Goal: Transaction & Acquisition: Purchase product/service

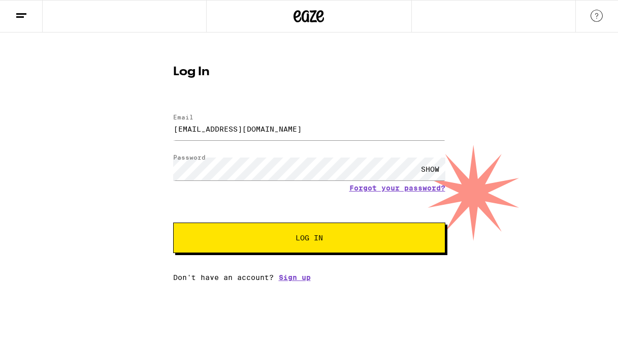
click at [174, 242] on button "Log In" at bounding box center [309, 238] width 272 height 30
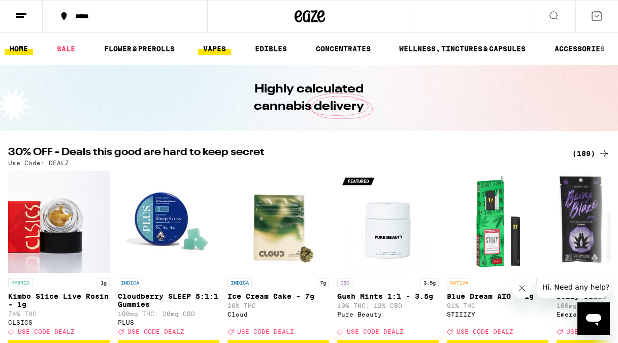
click at [212, 47] on link "VAPES" at bounding box center [214, 49] width 33 height 12
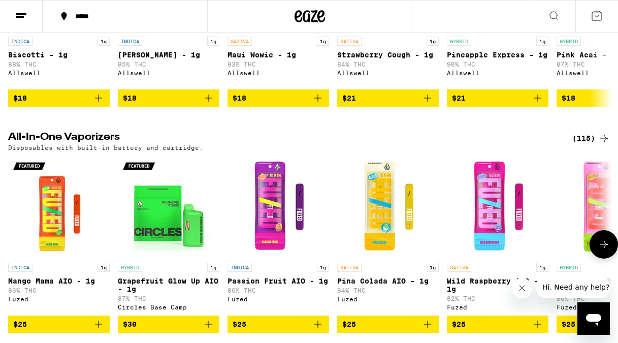
scroll to position [459, 0]
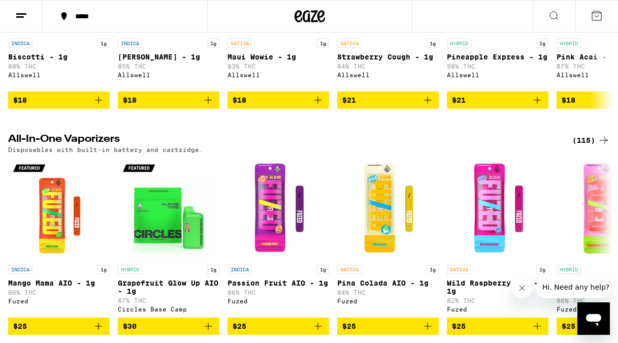
click at [589, 141] on div "(115)" at bounding box center [592, 140] width 38 height 12
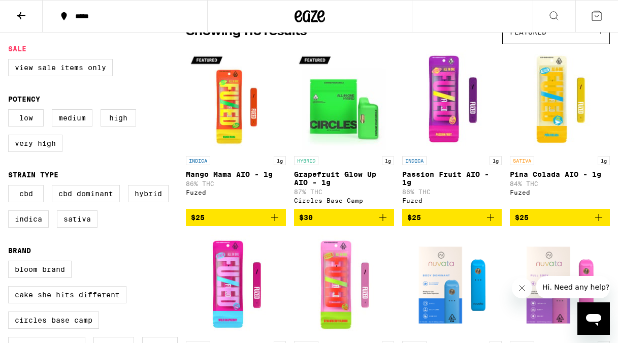
scroll to position [90, 0]
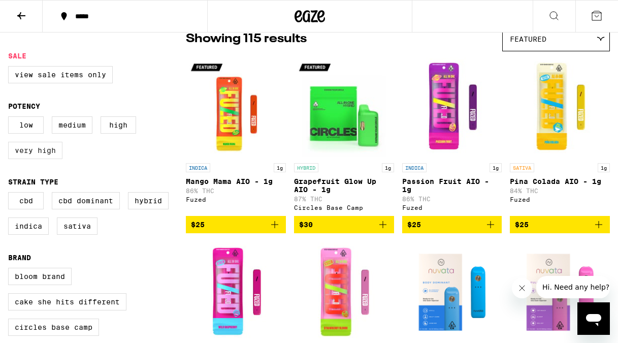
click at [43, 158] on label "Very High" at bounding box center [35, 150] width 54 height 17
click at [11, 118] on input "Very High" at bounding box center [10, 118] width 1 height 1
checkbox input "true"
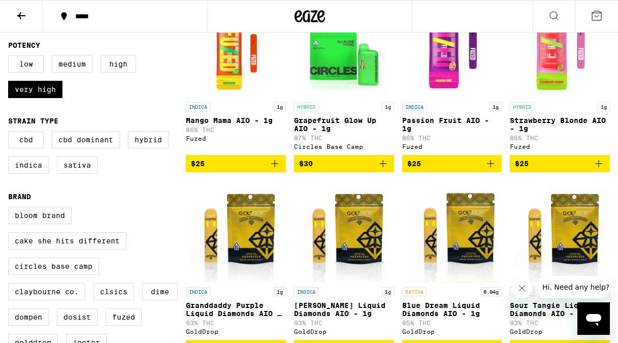
scroll to position [152, 0]
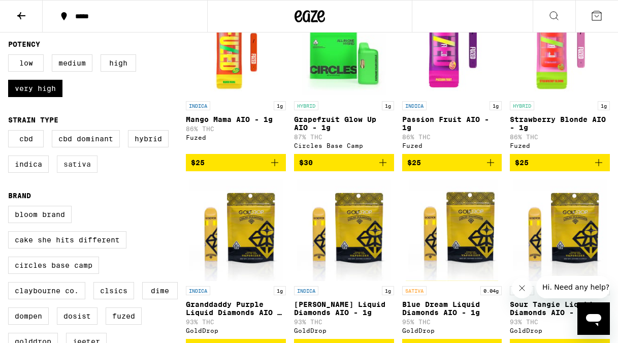
click at [81, 173] on label "Sativa" at bounding box center [77, 163] width 41 height 17
click at [11, 132] on input "Sativa" at bounding box center [10, 132] width 1 height 1
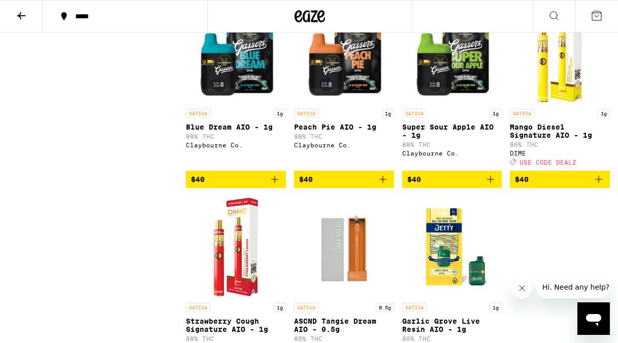
scroll to position [714, 0]
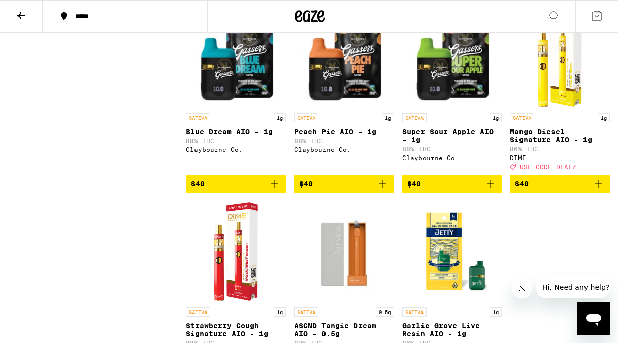
click at [274, 187] on icon "Add to bag" at bounding box center [274, 183] width 7 height 7
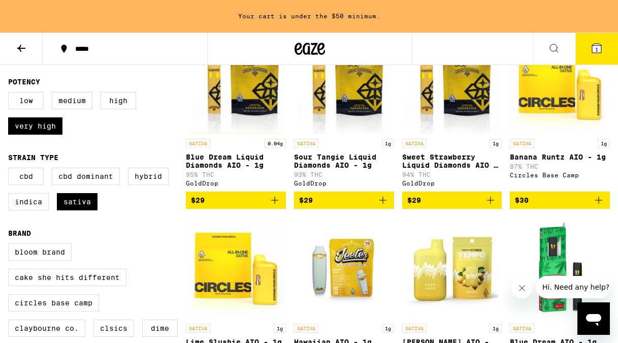
scroll to position [116, 0]
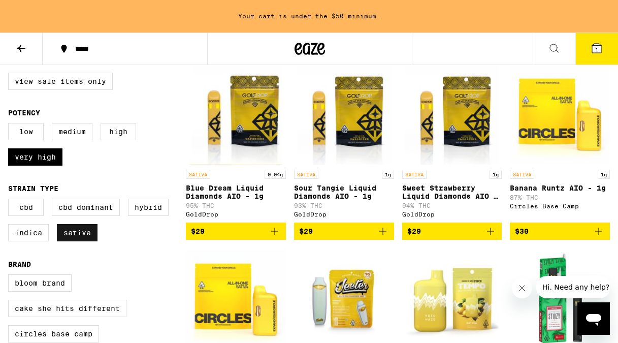
click at [88, 241] on label "Sativa" at bounding box center [77, 232] width 41 height 17
click at [11, 201] on input "Sativa" at bounding box center [10, 200] width 1 height 1
checkbox input "false"
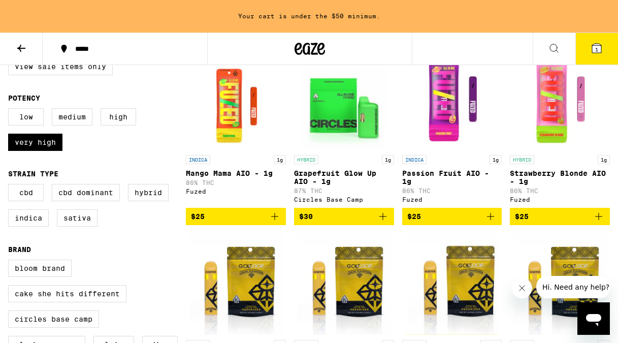
scroll to position [134, 0]
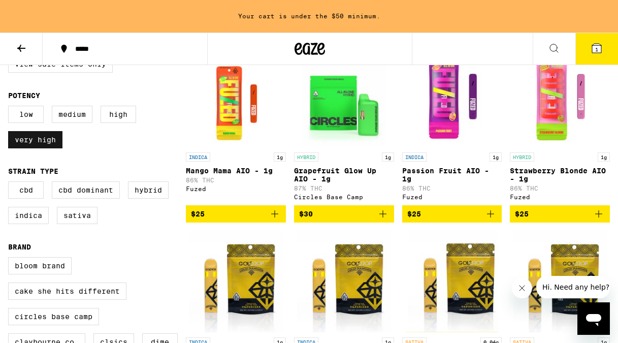
click at [43, 145] on label "Very High" at bounding box center [35, 139] width 54 height 17
click at [11, 108] on input "Very High" at bounding box center [10, 107] width 1 height 1
checkbox input "false"
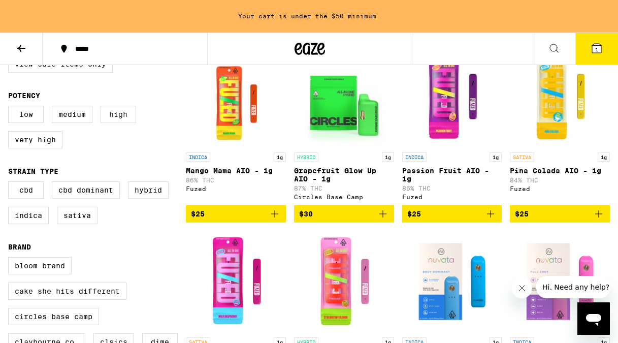
click at [126, 122] on label "High" at bounding box center [119, 114] width 36 height 17
click at [11, 108] on input "High" at bounding box center [10, 107] width 1 height 1
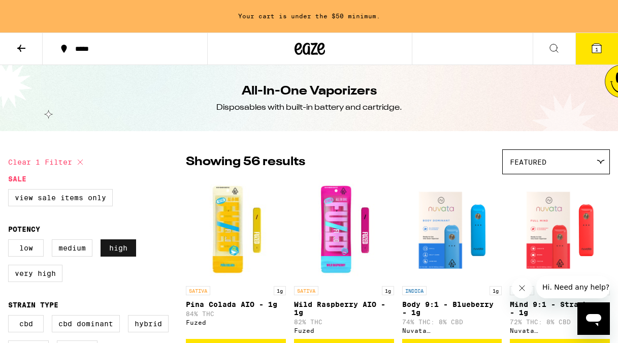
click at [115, 250] on label "High" at bounding box center [119, 247] width 36 height 17
click at [11, 241] on input "High" at bounding box center [10, 241] width 1 height 1
checkbox input "false"
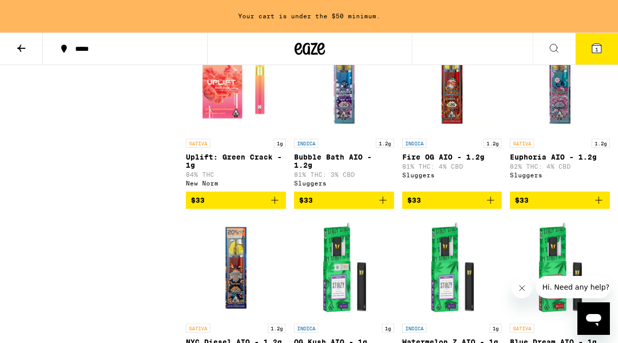
scroll to position [2474, 0]
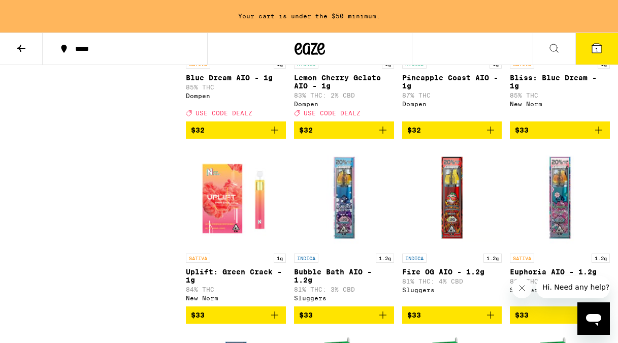
click at [23, 47] on icon at bounding box center [21, 48] width 12 height 12
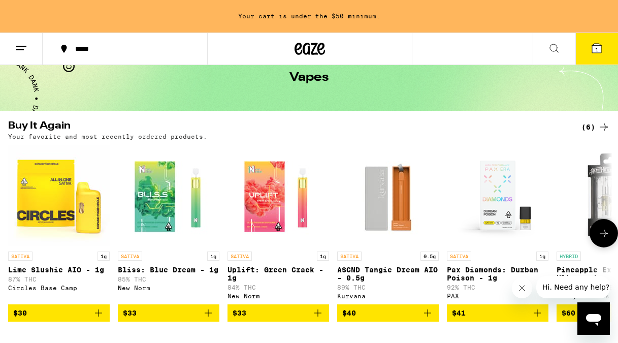
scroll to position [54, 0]
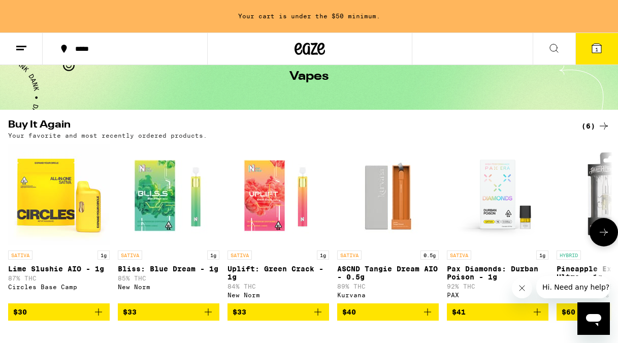
click at [154, 202] on img "Open page for Bliss: Blue Dream - 1g from New Norm" at bounding box center [169, 195] width 102 height 102
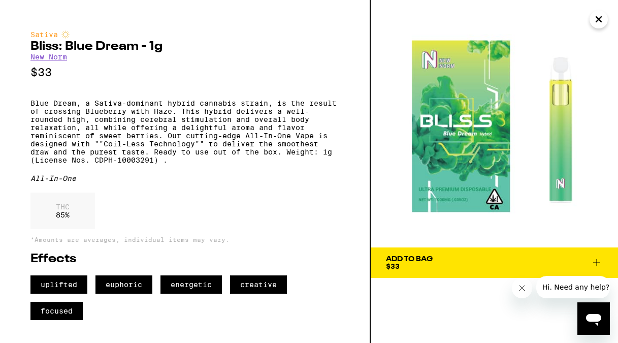
click at [591, 18] on button "Close" at bounding box center [599, 19] width 18 height 18
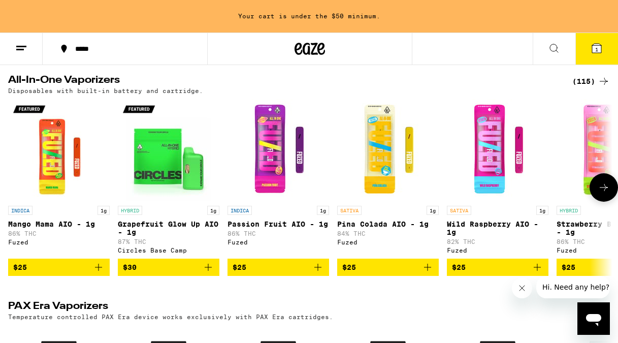
scroll to position [552, 0]
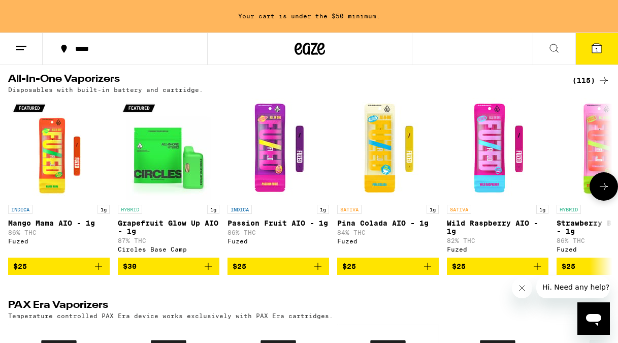
click at [606, 190] on icon at bounding box center [604, 186] width 8 height 7
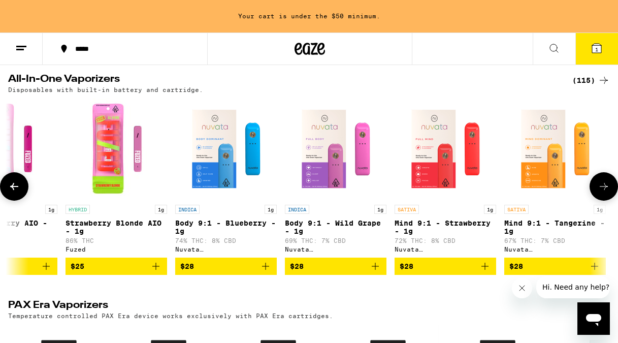
click at [606, 190] on icon at bounding box center [604, 186] width 8 height 7
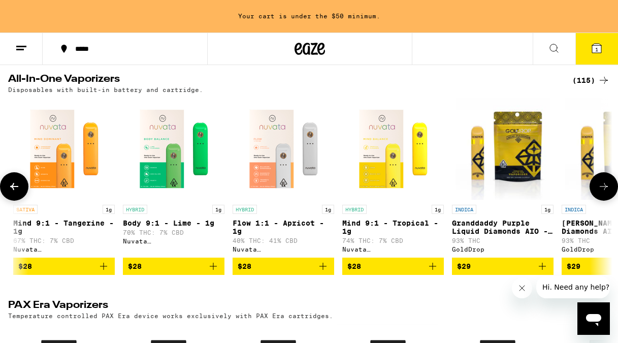
click at [606, 190] on icon at bounding box center [604, 186] width 8 height 7
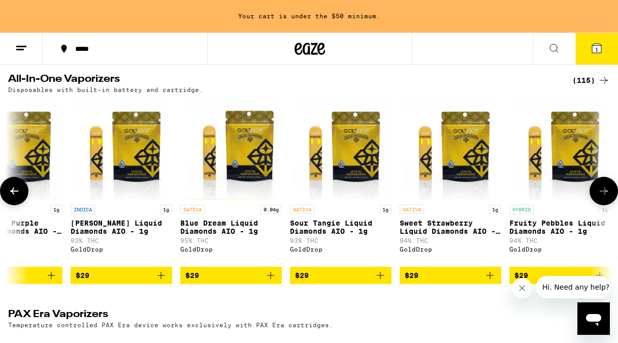
click at [606, 194] on icon at bounding box center [604, 191] width 12 height 12
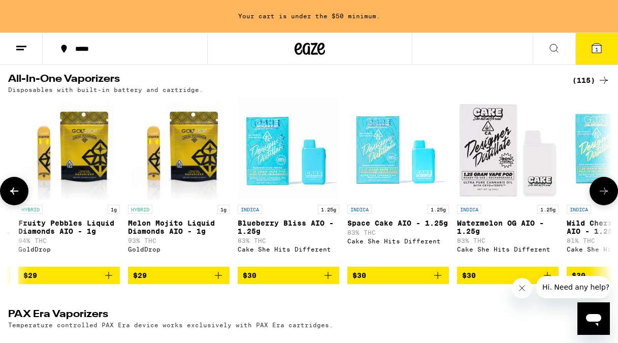
click at [606, 194] on icon at bounding box center [604, 191] width 12 height 12
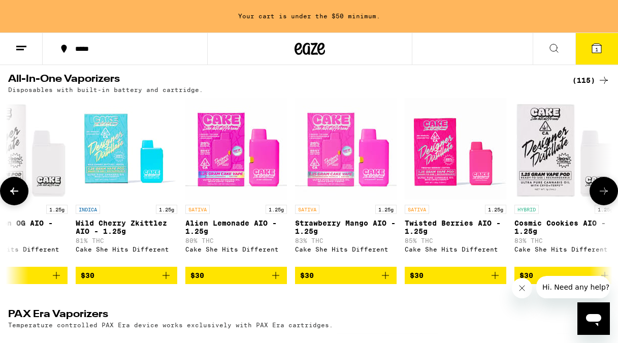
click at [606, 194] on icon at bounding box center [604, 191] width 12 height 12
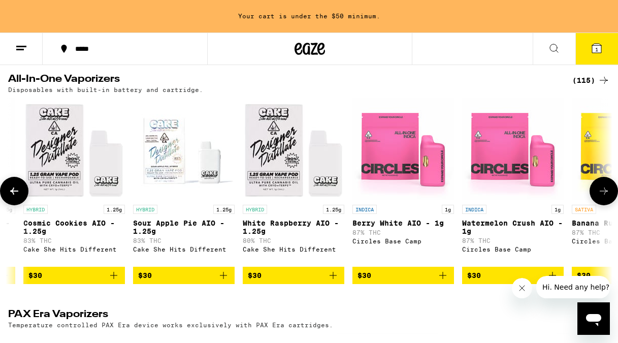
click at [606, 194] on icon at bounding box center [604, 191] width 12 height 12
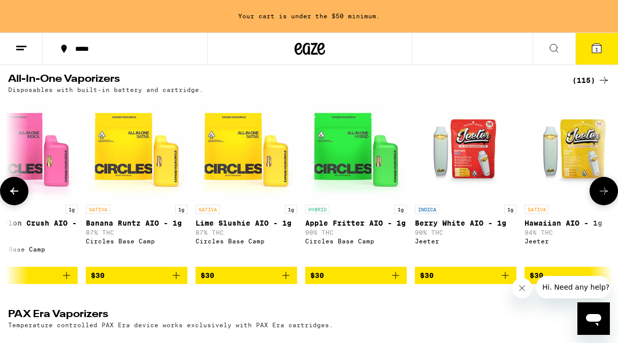
scroll to position [0, 3439]
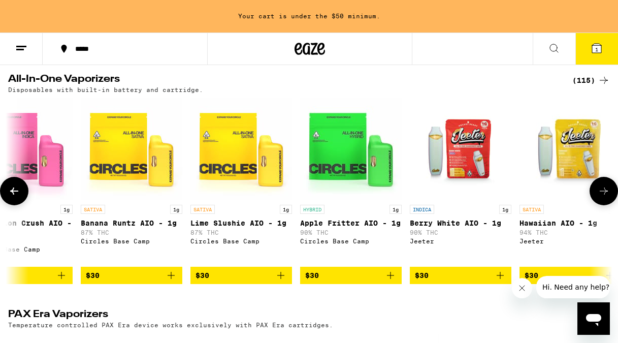
click at [19, 197] on icon at bounding box center [14, 191] width 12 height 12
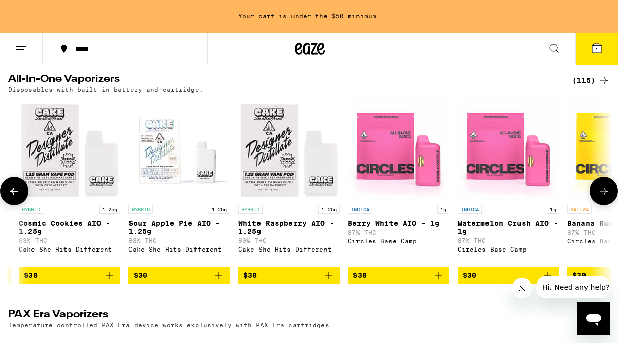
scroll to position [0, 2948]
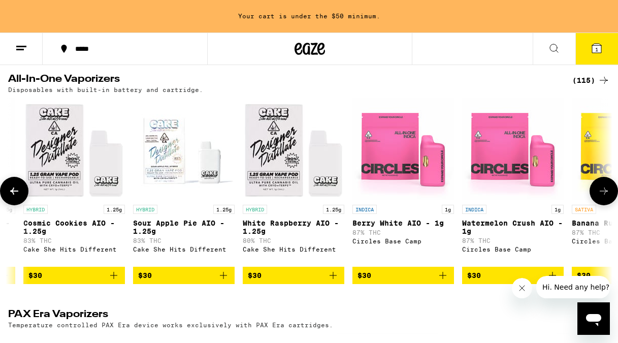
click at [15, 192] on button at bounding box center [14, 191] width 28 height 28
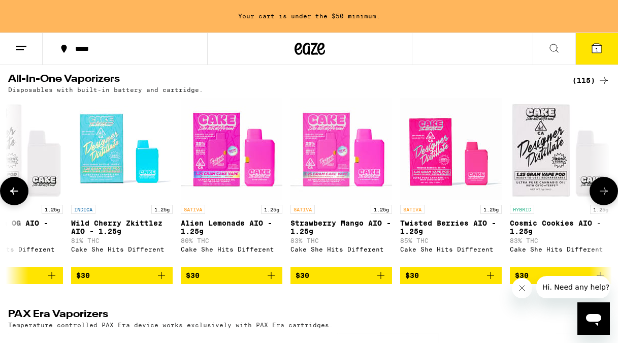
scroll to position [0, 2457]
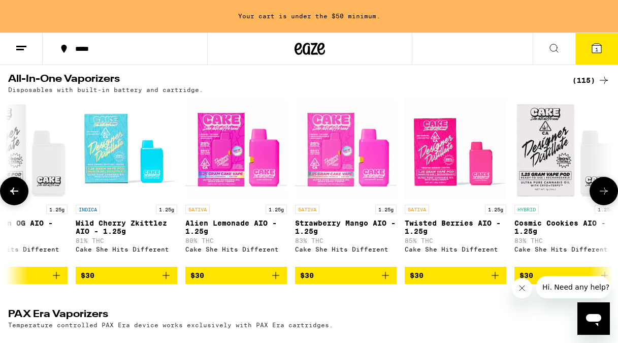
click at [604, 197] on icon at bounding box center [604, 191] width 12 height 12
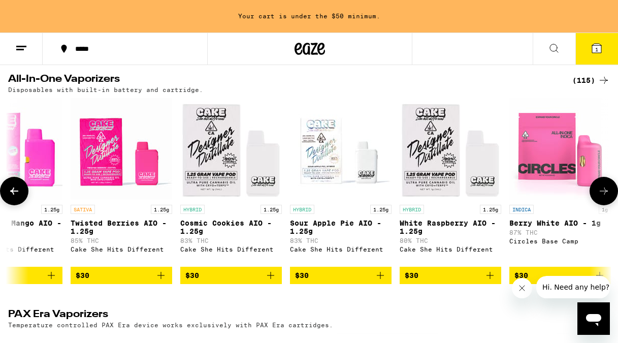
click at [604, 197] on icon at bounding box center [604, 191] width 12 height 12
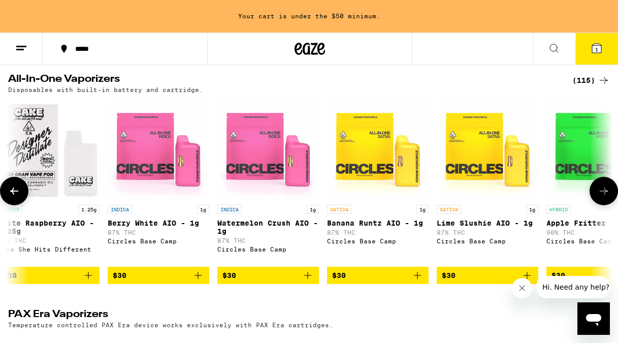
click at [604, 197] on icon at bounding box center [604, 191] width 12 height 12
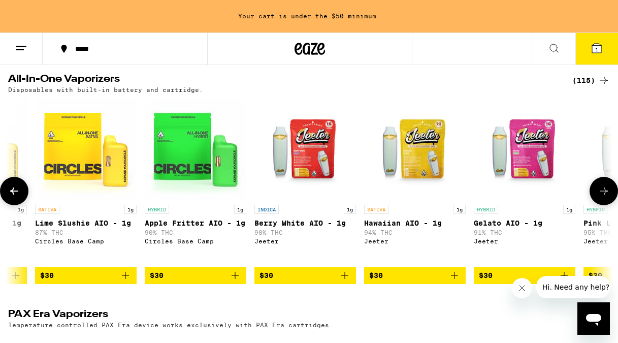
click at [604, 197] on icon at bounding box center [604, 191] width 12 height 12
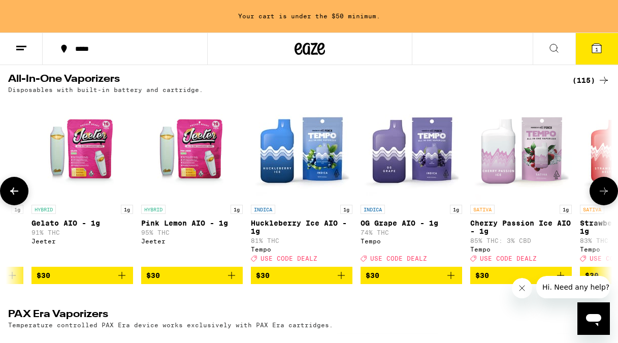
click at [604, 197] on icon at bounding box center [604, 191] width 12 height 12
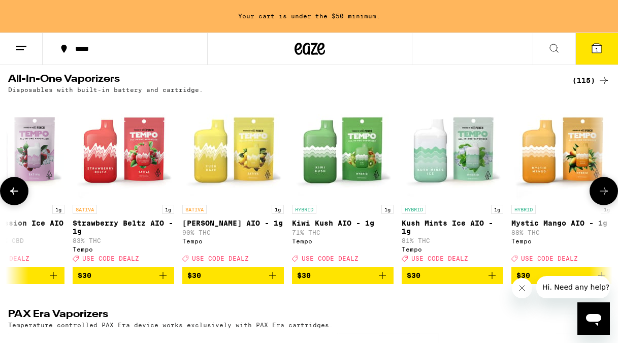
click at [604, 197] on icon at bounding box center [604, 191] width 12 height 12
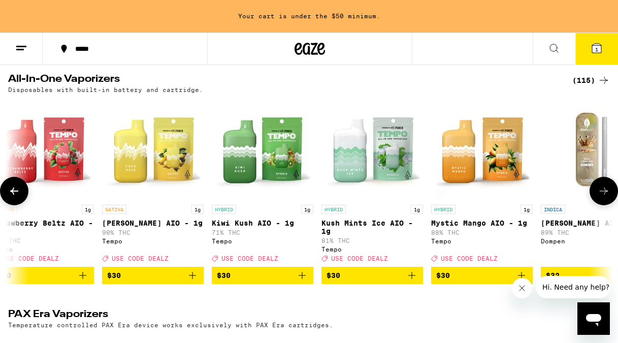
click at [604, 197] on icon at bounding box center [604, 191] width 12 height 12
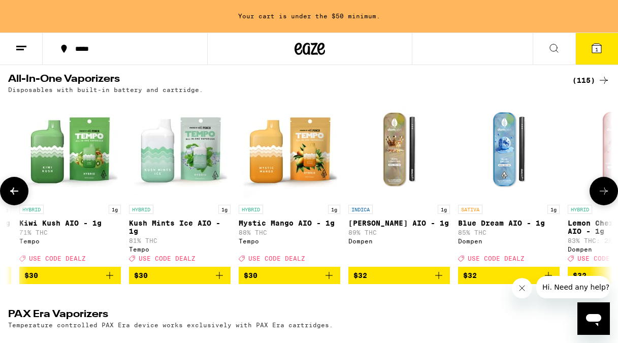
click at [604, 197] on icon at bounding box center [604, 191] width 12 height 12
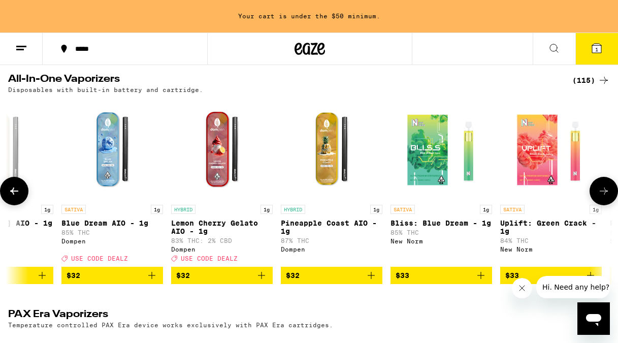
click at [604, 197] on icon at bounding box center [604, 191] width 12 height 12
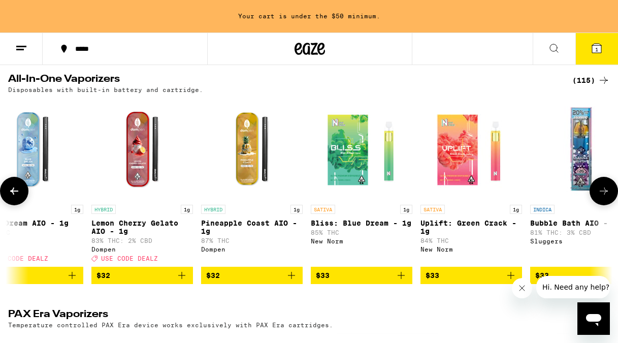
click at [604, 197] on icon at bounding box center [604, 191] width 12 height 12
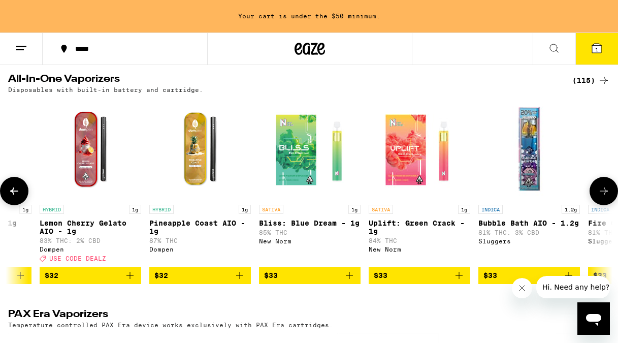
click at [604, 197] on icon at bounding box center [604, 191] width 12 height 12
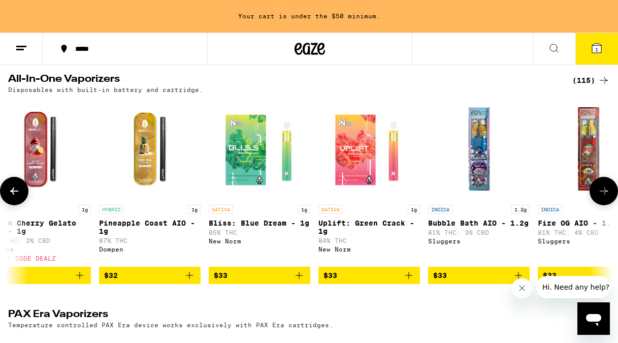
click at [604, 197] on icon at bounding box center [604, 191] width 12 height 12
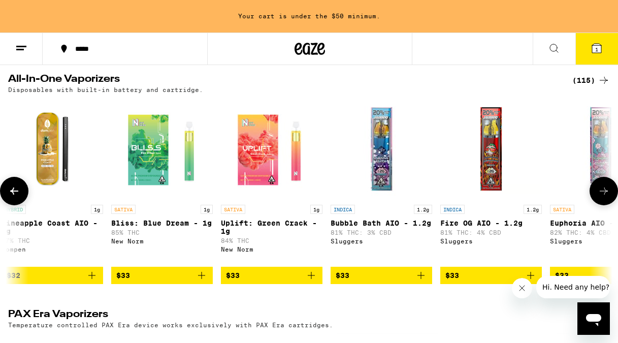
click at [604, 197] on icon at bounding box center [604, 191] width 12 height 12
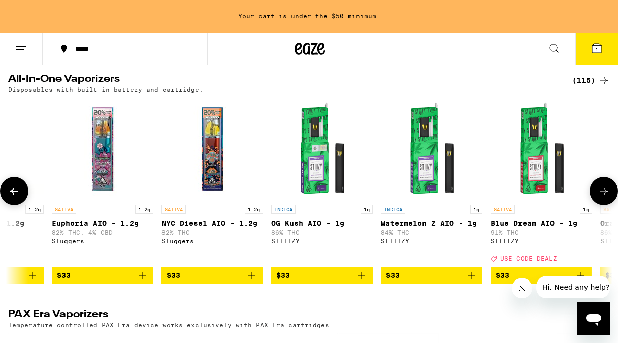
click at [604, 197] on icon at bounding box center [604, 191] width 12 height 12
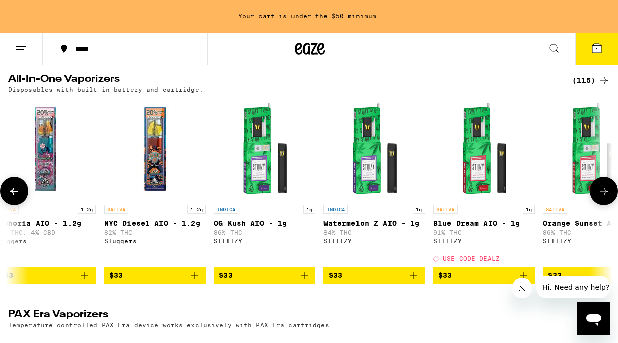
click at [604, 197] on icon at bounding box center [604, 191] width 12 height 12
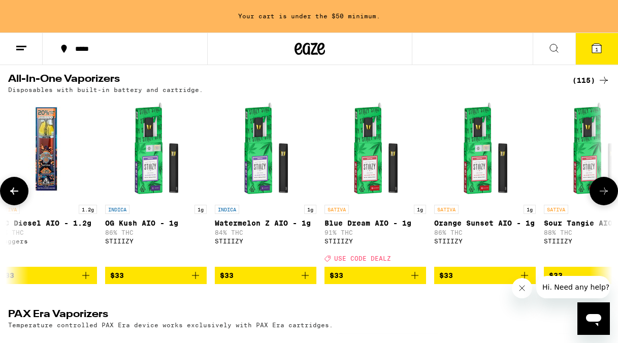
click at [604, 197] on icon at bounding box center [604, 191] width 12 height 12
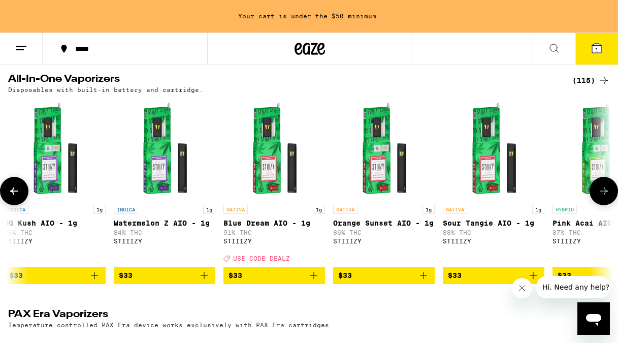
click at [604, 197] on icon at bounding box center [604, 191] width 12 height 12
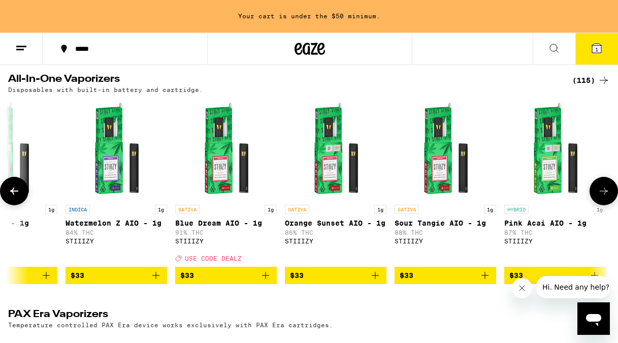
click at [604, 197] on icon at bounding box center [604, 191] width 12 height 12
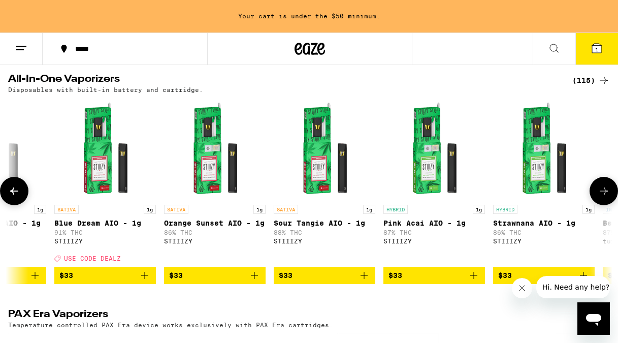
click at [604, 197] on icon at bounding box center [604, 191] width 12 height 12
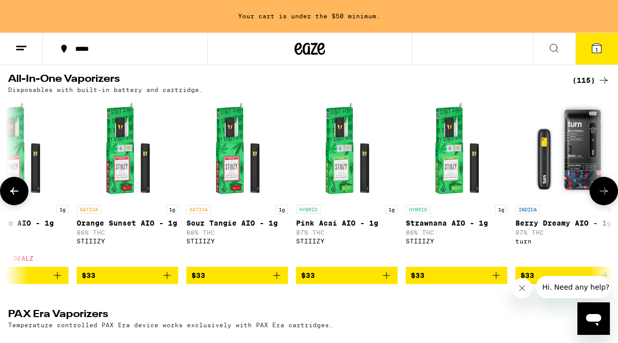
click at [604, 197] on icon at bounding box center [604, 191] width 12 height 12
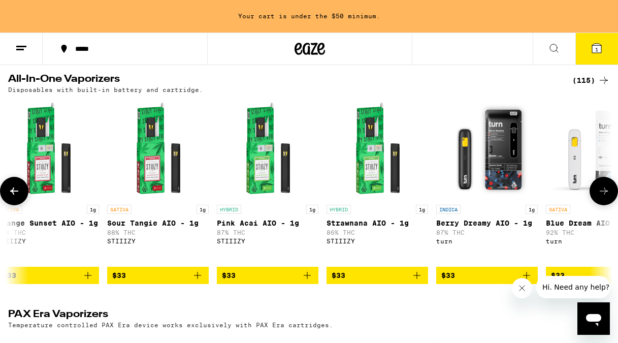
click at [604, 197] on icon at bounding box center [604, 191] width 12 height 12
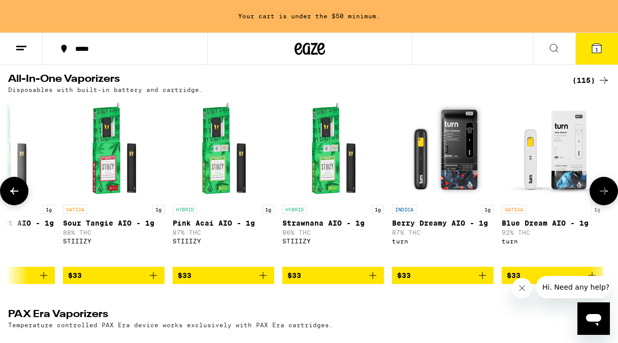
click at [604, 197] on icon at bounding box center [604, 191] width 12 height 12
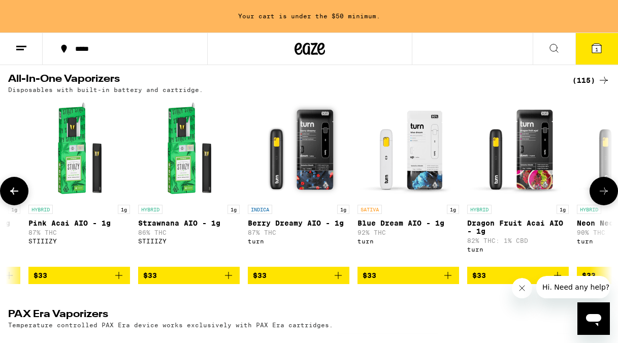
click at [604, 197] on icon at bounding box center [604, 191] width 12 height 12
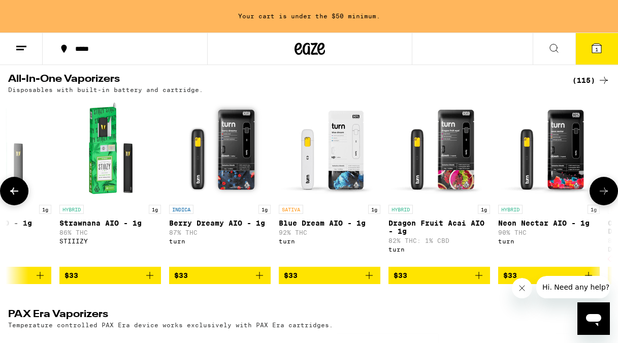
click at [604, 197] on icon at bounding box center [604, 191] width 12 height 12
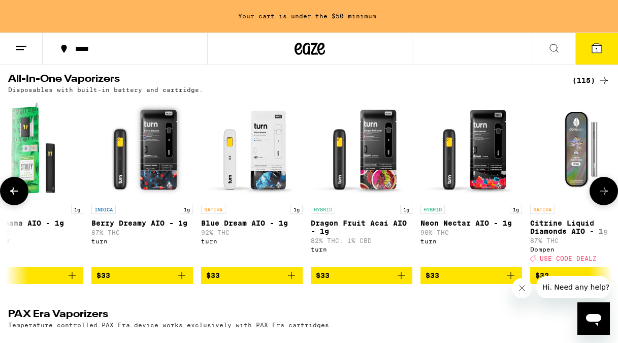
click at [604, 197] on icon at bounding box center [604, 191] width 12 height 12
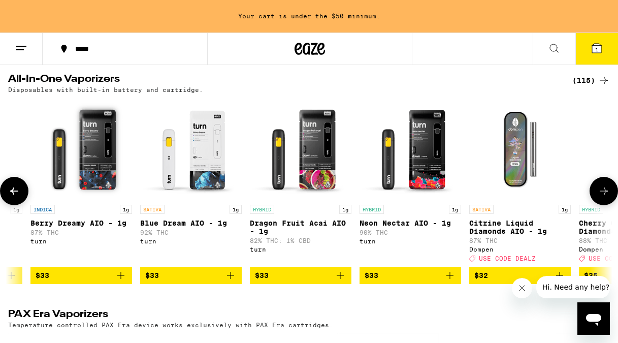
click at [604, 197] on icon at bounding box center [604, 191] width 12 height 12
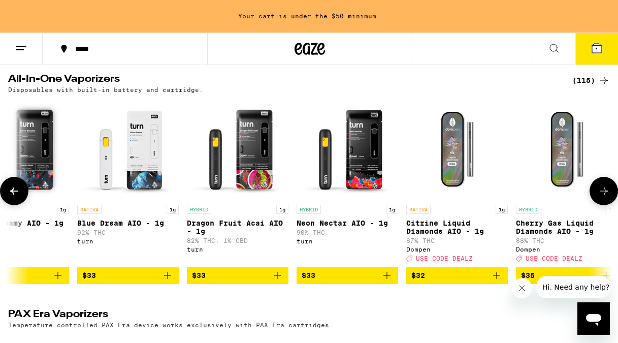
click at [604, 197] on icon at bounding box center [604, 191] width 12 height 12
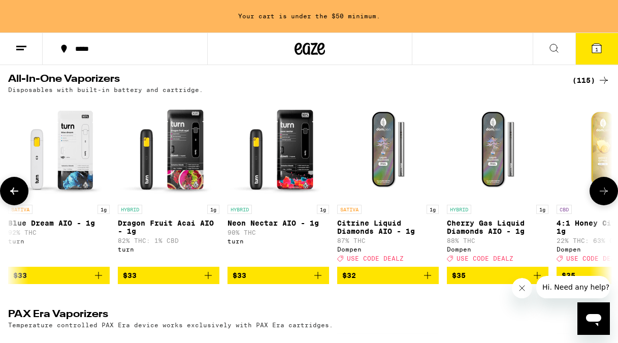
click at [604, 197] on icon at bounding box center [604, 191] width 12 height 12
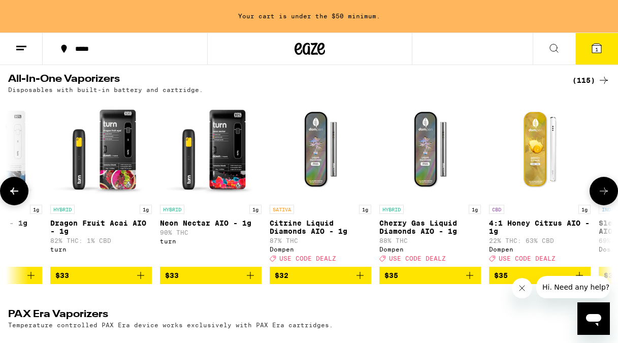
click at [604, 197] on icon at bounding box center [604, 191] width 12 height 12
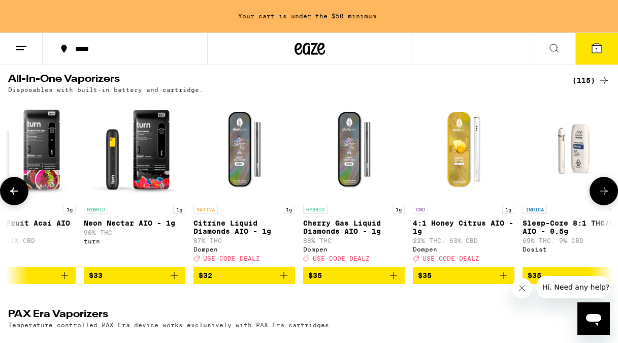
click at [604, 197] on icon at bounding box center [604, 191] width 12 height 12
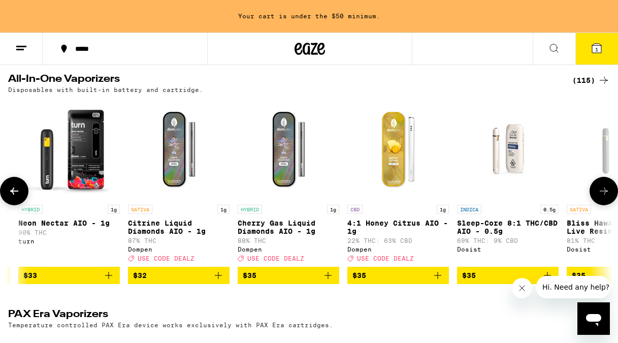
click at [604, 197] on icon at bounding box center [604, 191] width 12 height 12
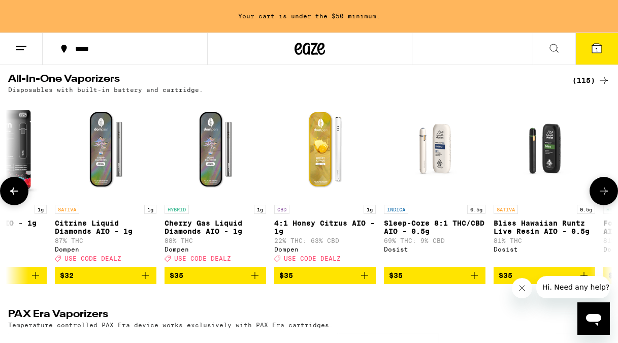
click at [604, 197] on icon at bounding box center [604, 191] width 12 height 12
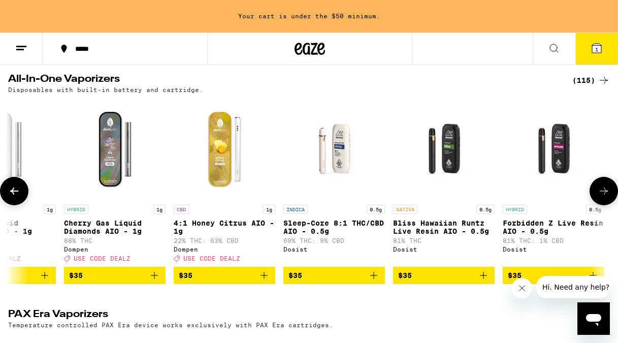
click at [604, 197] on icon at bounding box center [604, 191] width 12 height 12
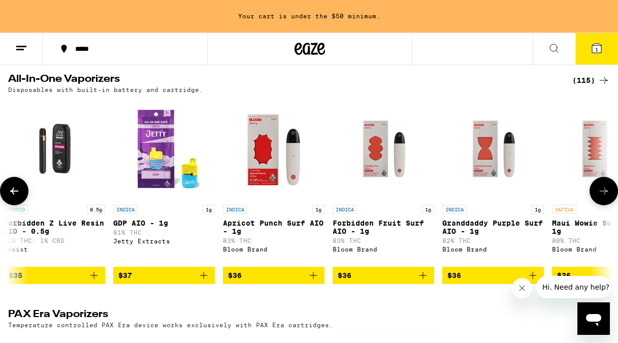
click at [604, 197] on icon at bounding box center [604, 191] width 12 height 12
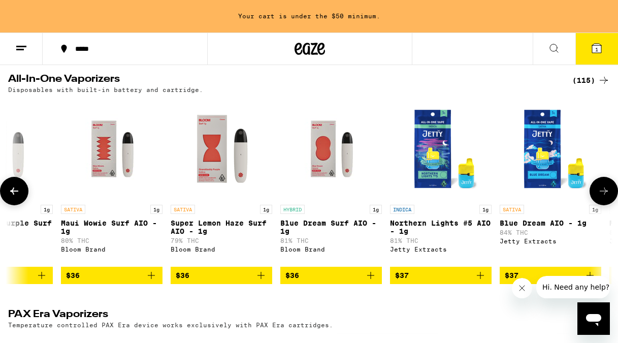
click at [604, 197] on icon at bounding box center [604, 191] width 12 height 12
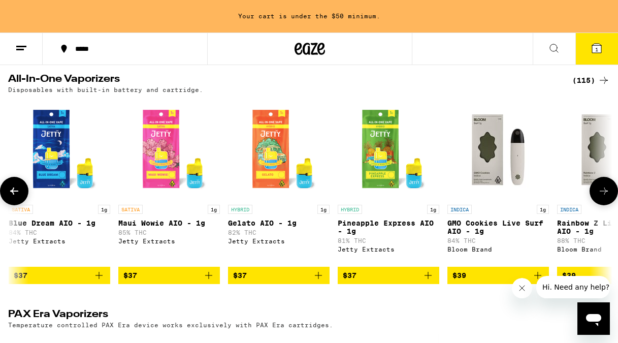
click at [604, 197] on icon at bounding box center [604, 191] width 12 height 12
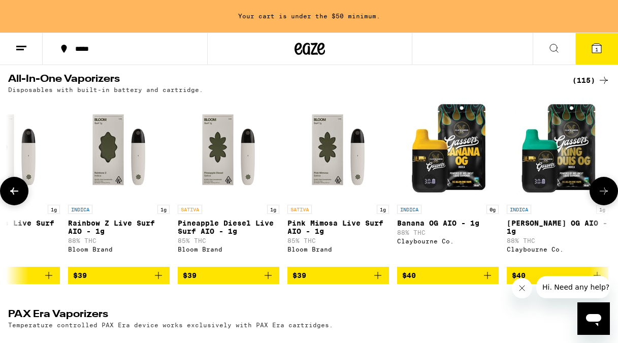
click at [604, 197] on icon at bounding box center [604, 191] width 12 height 12
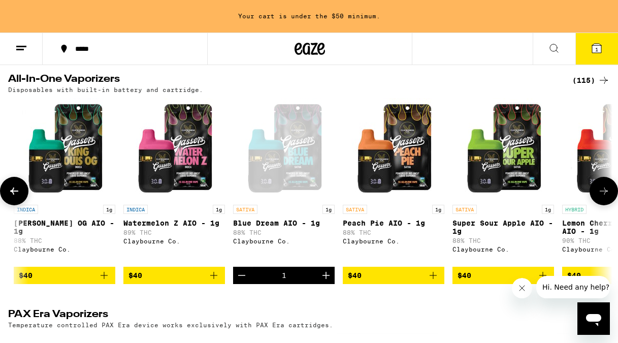
click at [604, 197] on icon at bounding box center [604, 191] width 12 height 12
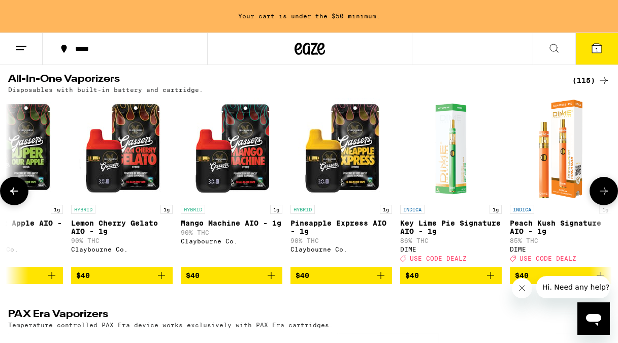
click at [604, 197] on icon at bounding box center [604, 191] width 12 height 12
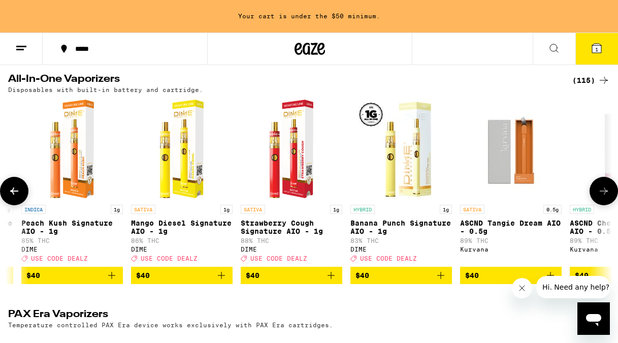
scroll to position [0, 10964]
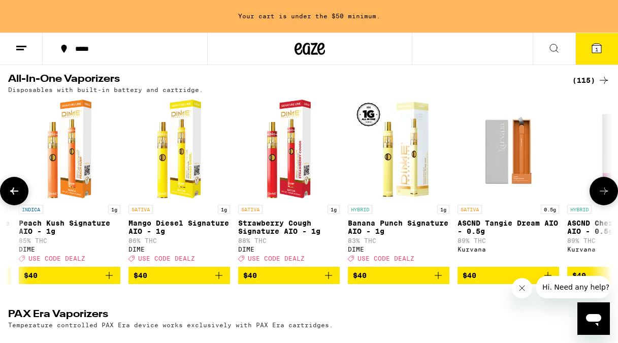
click at [604, 197] on icon at bounding box center [604, 191] width 12 height 12
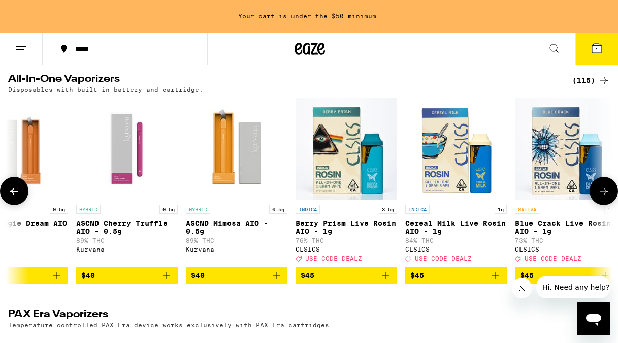
click at [605, 197] on icon at bounding box center [604, 191] width 12 height 12
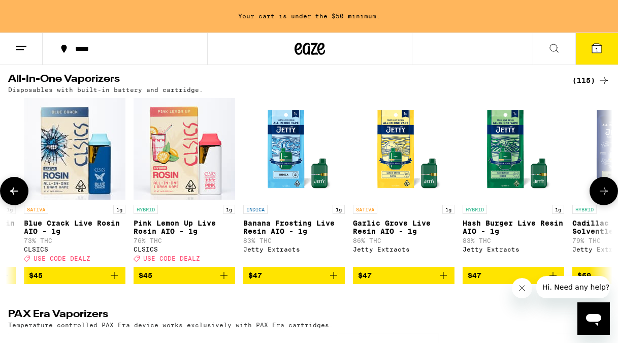
click at [605, 197] on icon at bounding box center [604, 191] width 12 height 12
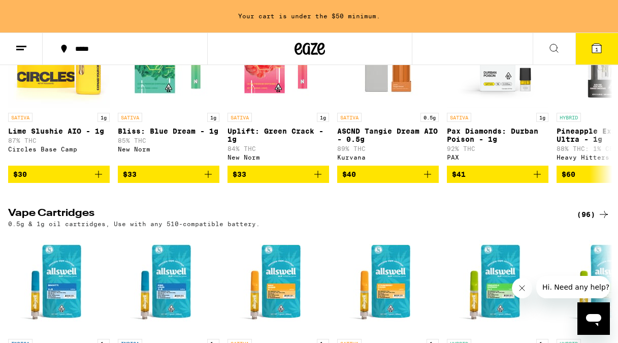
scroll to position [0, 0]
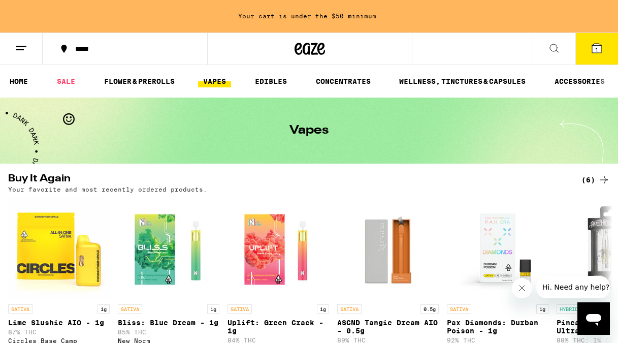
click at [211, 84] on link "VAPES" at bounding box center [214, 81] width 33 height 12
click at [16, 81] on link "HOME" at bounding box center [19, 81] width 28 height 12
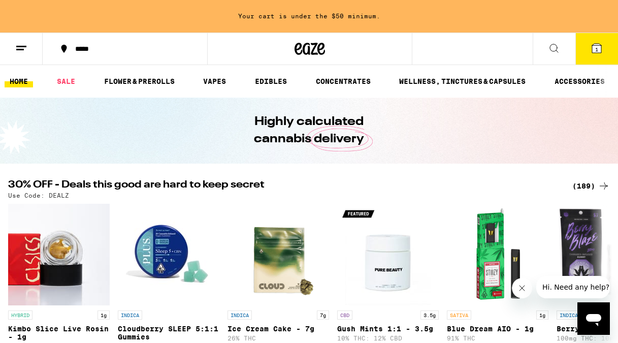
click at [131, 47] on div "*****" at bounding box center [131, 48] width 122 height 7
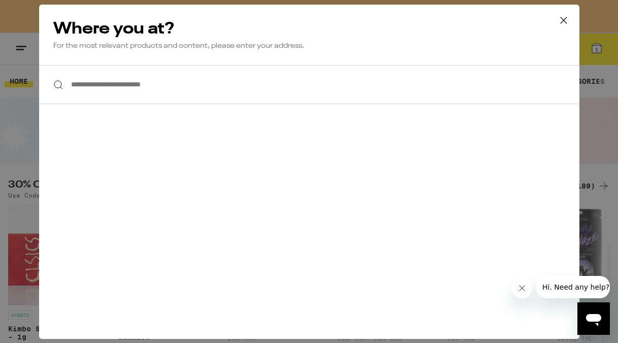
click at [118, 91] on input "**********" at bounding box center [309, 84] width 541 height 39
click at [110, 79] on input "**********" at bounding box center [309, 84] width 541 height 39
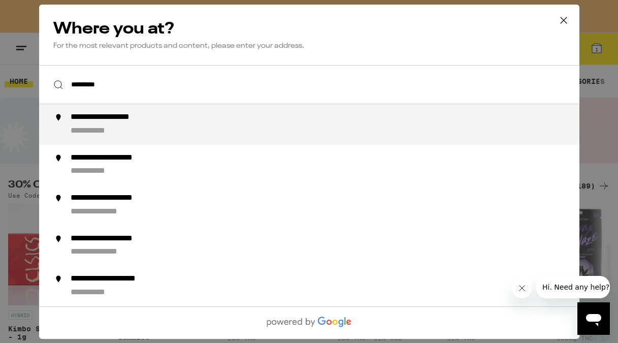
click at [108, 128] on div "**********" at bounding box center [99, 130] width 58 height 11
type input "**********"
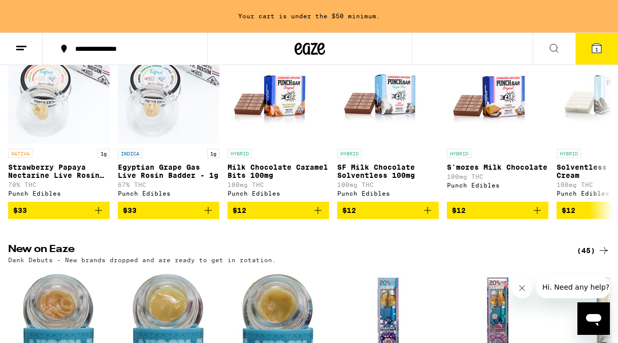
scroll to position [564, 0]
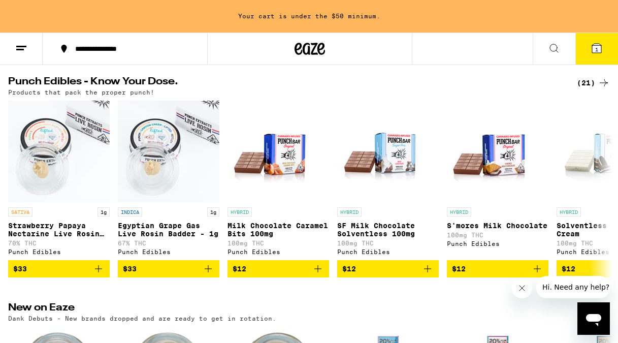
click at [549, 46] on icon at bounding box center [554, 48] width 12 height 12
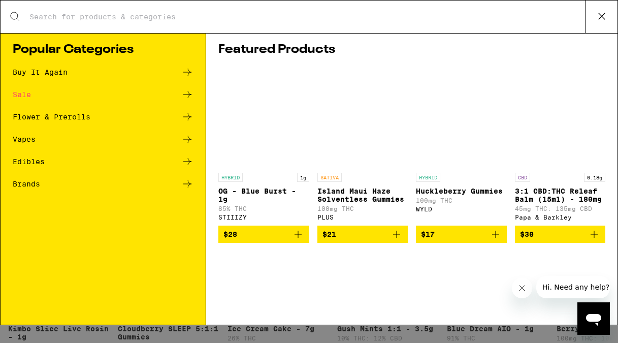
scroll to position [0, 0]
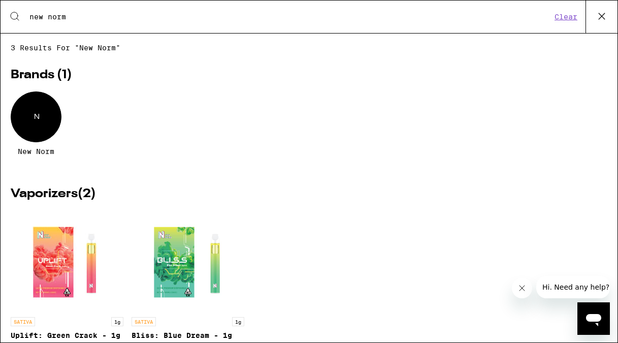
type input "new norm"
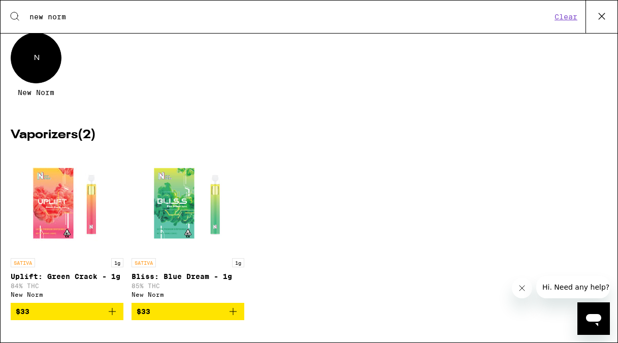
scroll to position [59, 0]
click at [236, 315] on icon "Add to bag" at bounding box center [233, 311] width 12 height 12
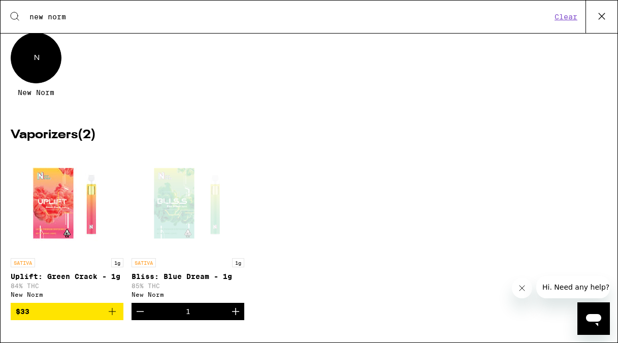
click at [601, 10] on icon at bounding box center [601, 16] width 15 height 15
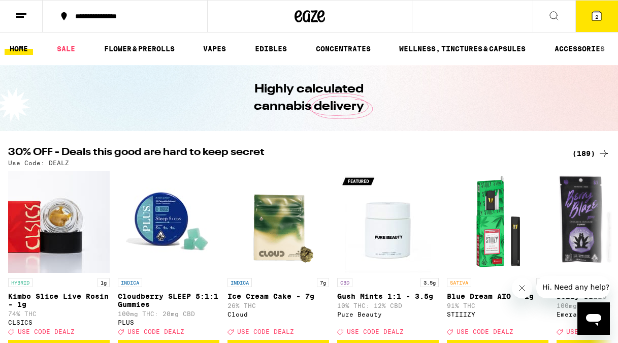
click at [595, 14] on span "2" at bounding box center [596, 17] width 3 height 6
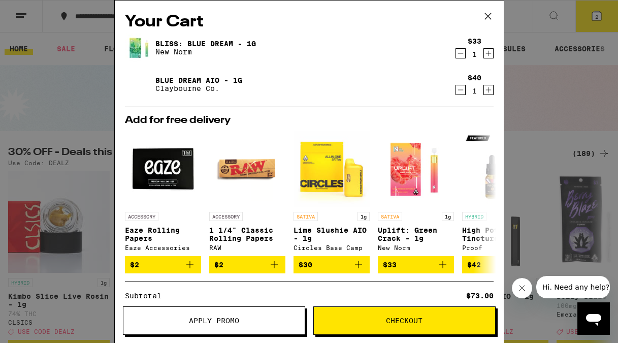
click at [403, 322] on span "Checkout" at bounding box center [404, 320] width 37 height 7
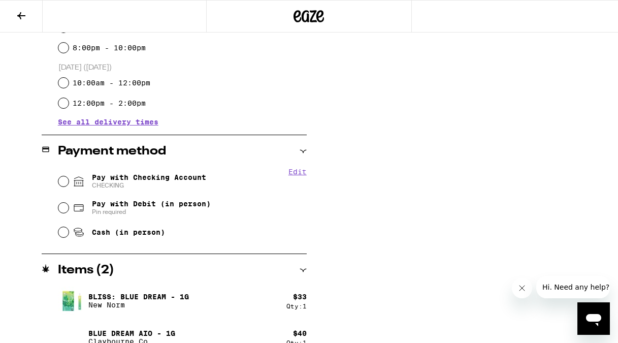
scroll to position [337, 0]
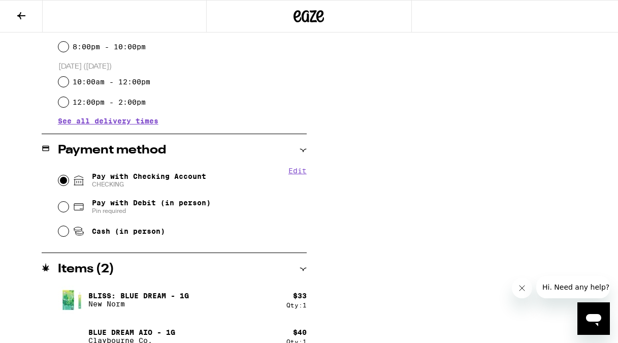
click at [65, 181] on input "Pay with Checking Account CHECKING" at bounding box center [63, 180] width 10 height 10
radio input "true"
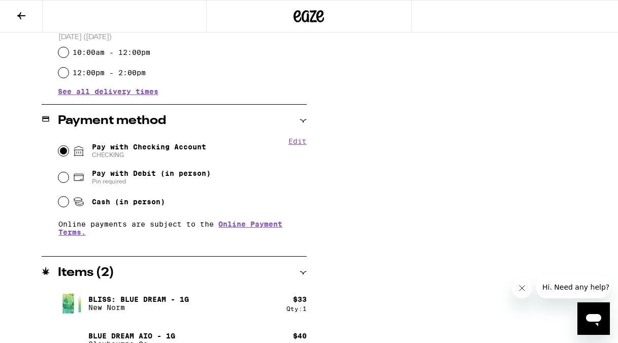
scroll to position [386, 0]
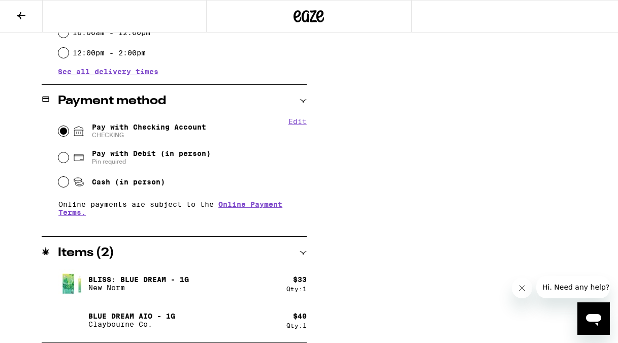
click at [292, 121] on button "Edit" at bounding box center [298, 121] width 18 height 8
click at [356, 131] on div "**********" at bounding box center [309, 40] width 618 height 606
click at [306, 122] on button "Done" at bounding box center [298, 121] width 18 height 8
click at [110, 126] on span "Pay with Checking Account CHECKING" at bounding box center [149, 131] width 114 height 16
click at [69, 126] on input "Pay with Checking Account CHECKING" at bounding box center [63, 131] width 10 height 10
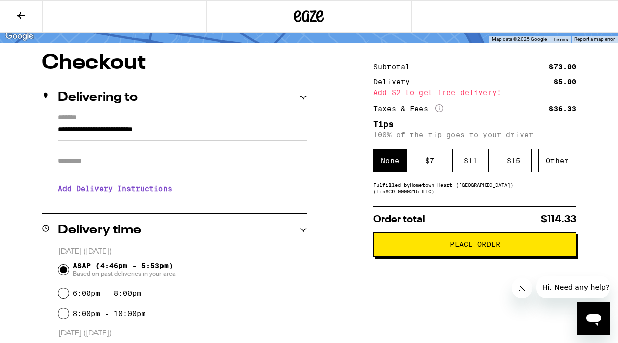
scroll to position [64, 0]
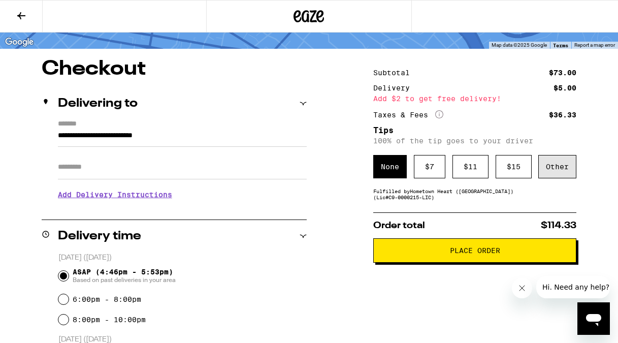
click at [550, 172] on div "Other" at bounding box center [558, 166] width 38 height 23
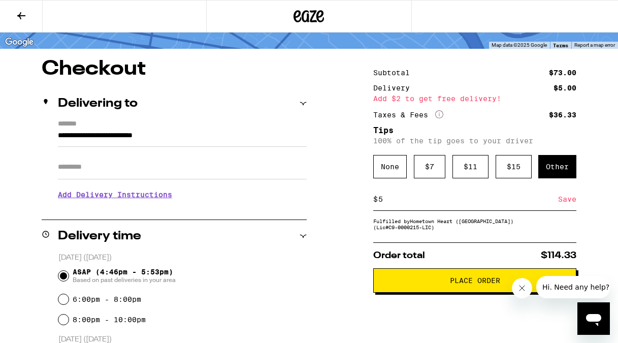
type input "5"
click at [567, 202] on div "Save" at bounding box center [567, 199] width 18 height 22
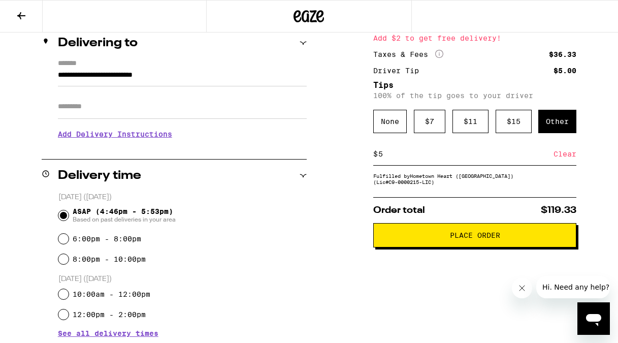
scroll to position [51, 0]
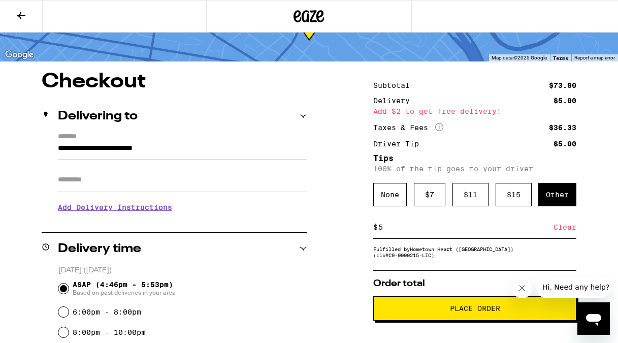
click at [467, 312] on span "Place Order" at bounding box center [475, 308] width 50 height 7
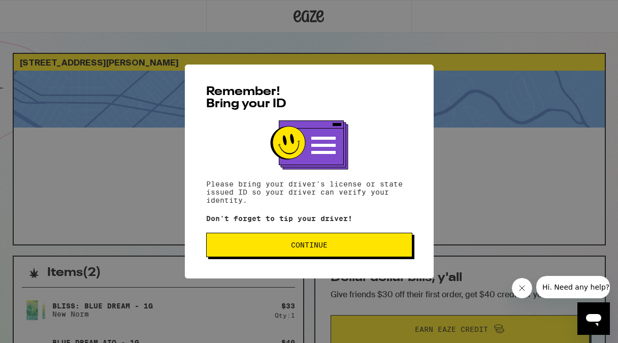
click at [307, 248] on span "Continue" at bounding box center [309, 244] width 37 height 7
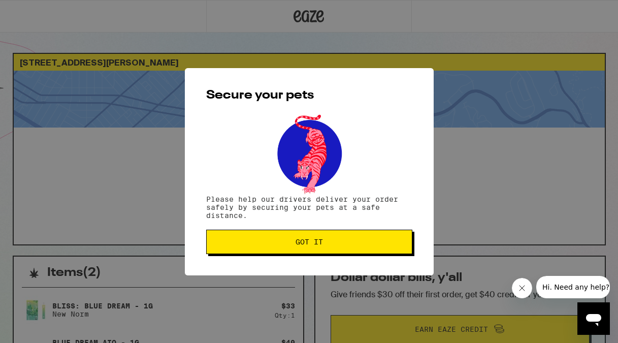
click at [343, 242] on span "Got it" at bounding box center [309, 241] width 189 height 7
